Goal: Task Accomplishment & Management: Use online tool/utility

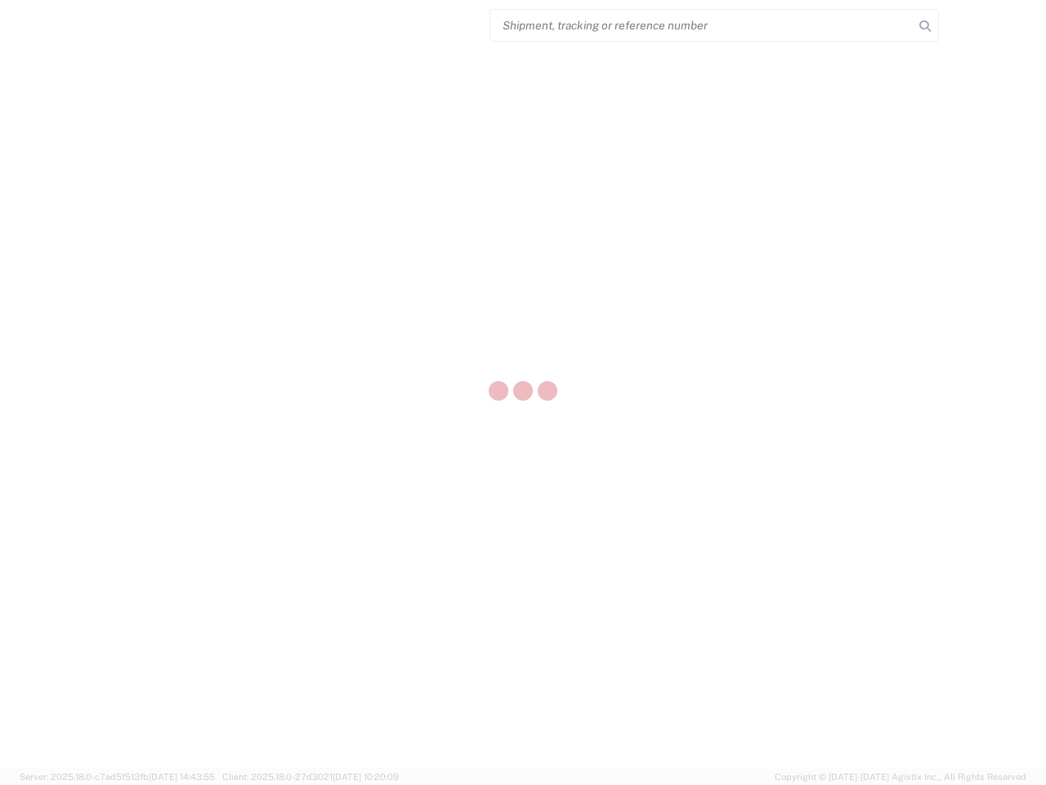
select select "US"
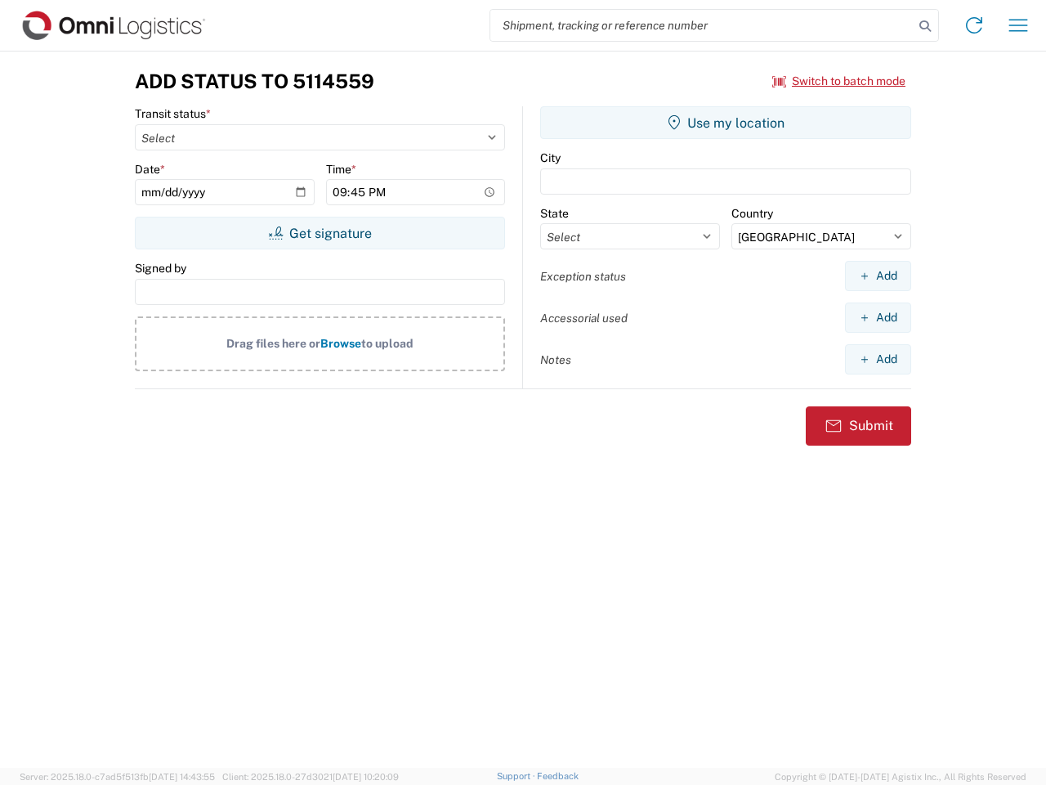
click at [702, 25] on input "search" at bounding box center [701, 25] width 423 height 31
click at [925, 26] on icon at bounding box center [925, 26] width 23 height 23
click at [974, 25] on icon at bounding box center [974, 25] width 26 height 26
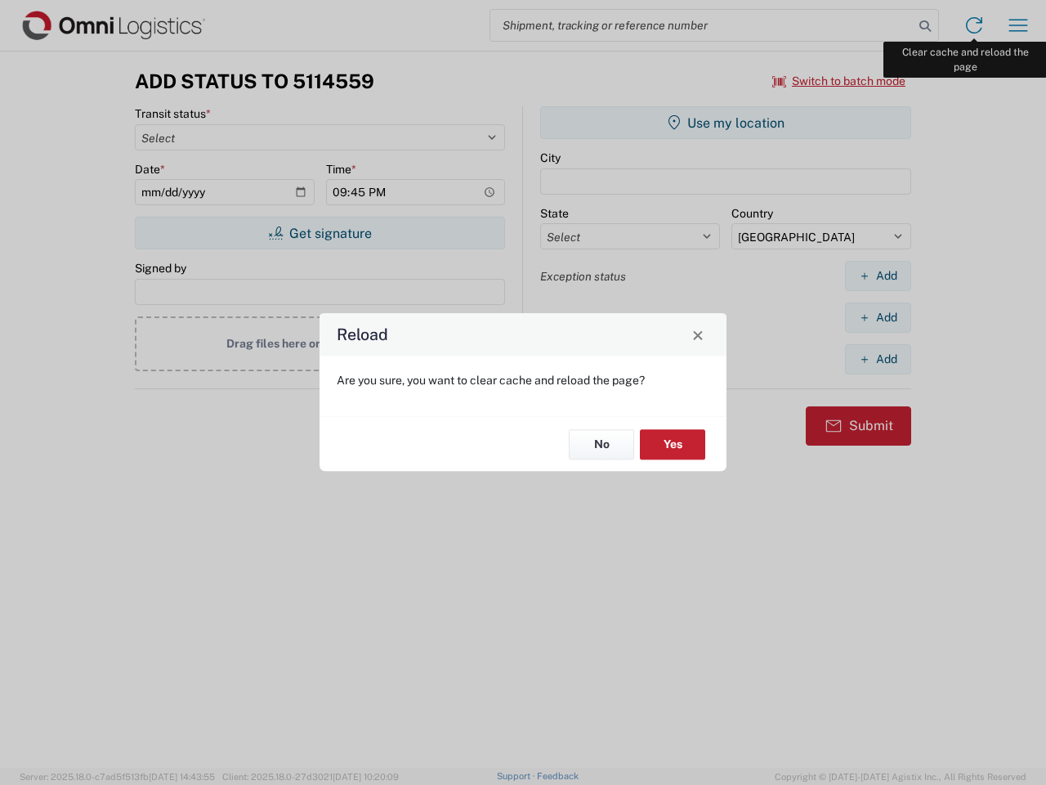
click at [1018, 25] on div "Reload Are you sure, you want to clear cache and reload the page? No Yes" at bounding box center [523, 392] width 1046 height 785
click at [839, 81] on div "Reload Are you sure, you want to clear cache and reload the page? No Yes" at bounding box center [523, 392] width 1046 height 785
click at [320, 233] on div "Reload Are you sure, you want to clear cache and reload the page? No Yes" at bounding box center [523, 392] width 1046 height 785
click at [726, 123] on div "Reload Are you sure, you want to clear cache and reload the page? No Yes" at bounding box center [523, 392] width 1046 height 785
click at [878, 275] on div "Reload Are you sure, you want to clear cache and reload the page? No Yes" at bounding box center [523, 392] width 1046 height 785
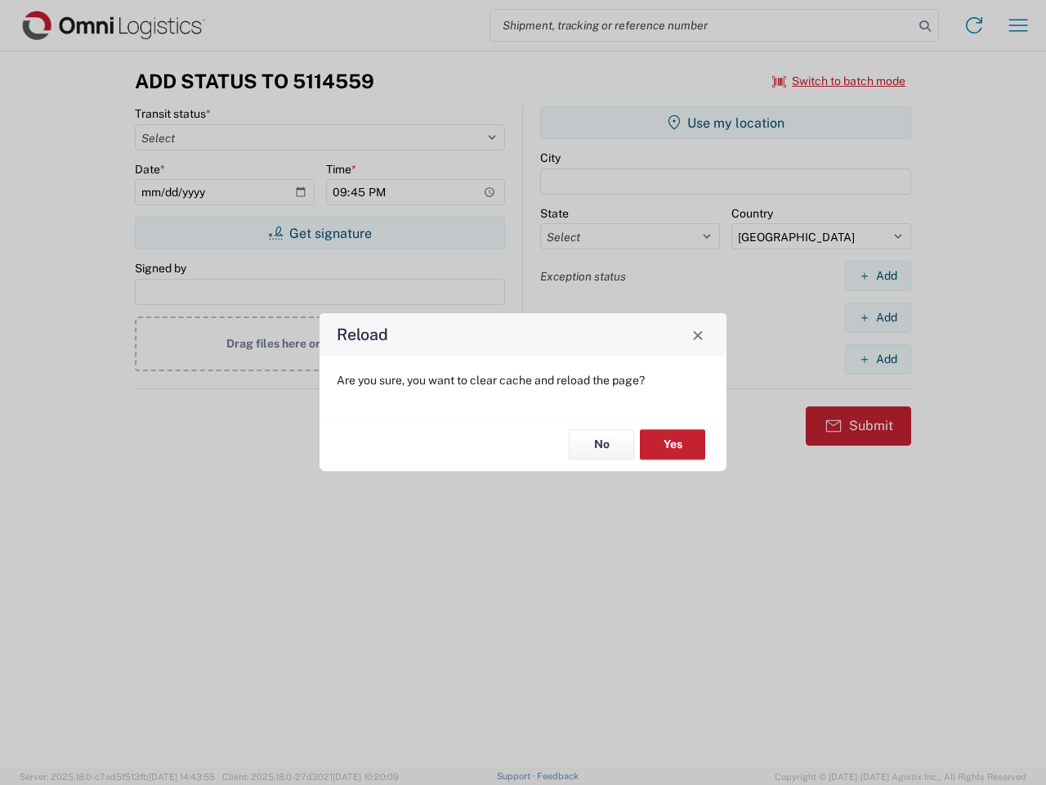
click at [878, 317] on div "Reload Are you sure, you want to clear cache and reload the page? No Yes" at bounding box center [523, 392] width 1046 height 785
click at [878, 359] on div "Reload Are you sure, you want to clear cache and reload the page? No Yes" at bounding box center [523, 392] width 1046 height 785
